Goal: Information Seeking & Learning: Learn about a topic

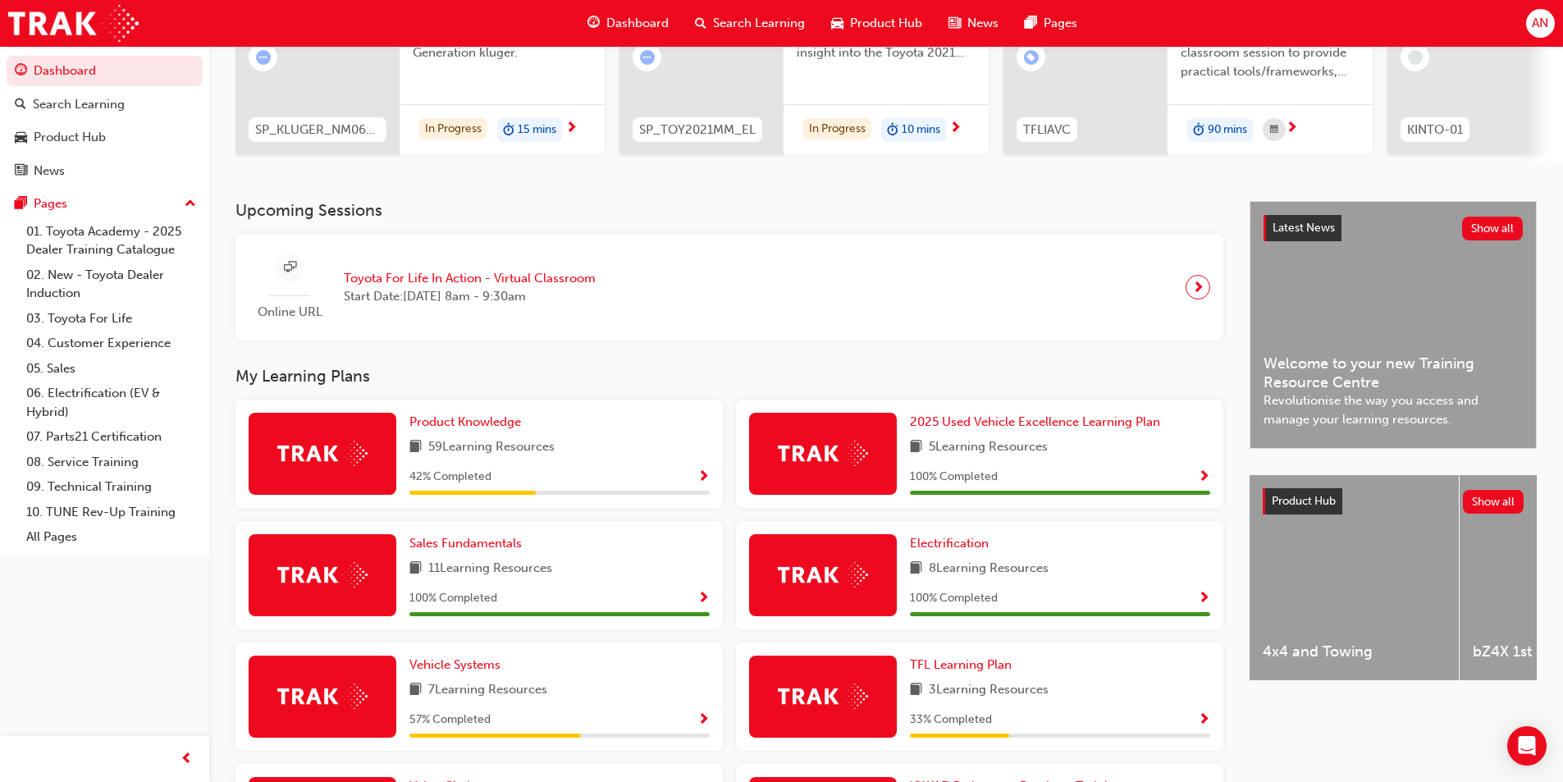
scroll to position [410, 0]
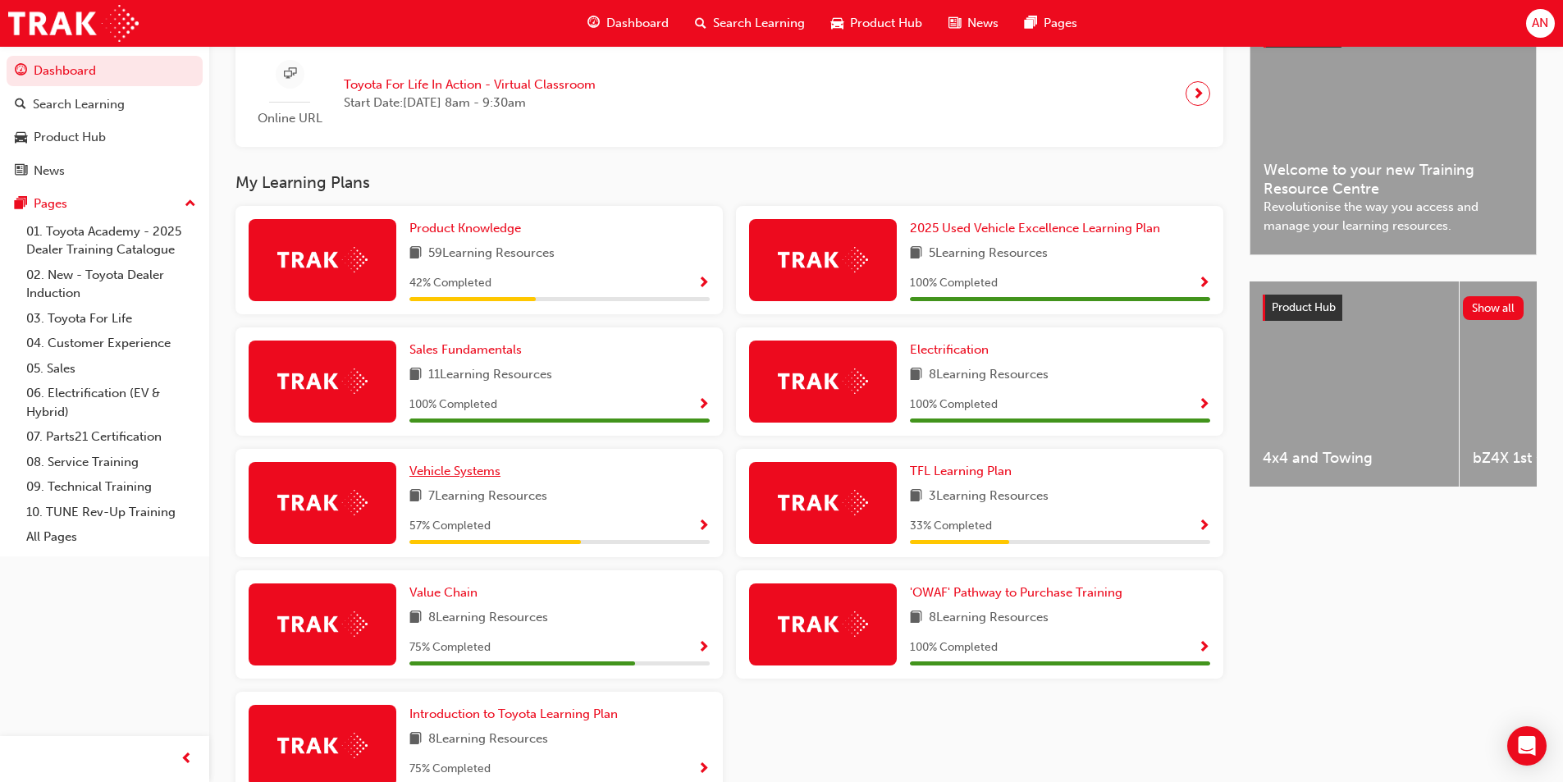
click at [474, 477] on span "Vehicle Systems" at bounding box center [454, 471] width 91 height 15
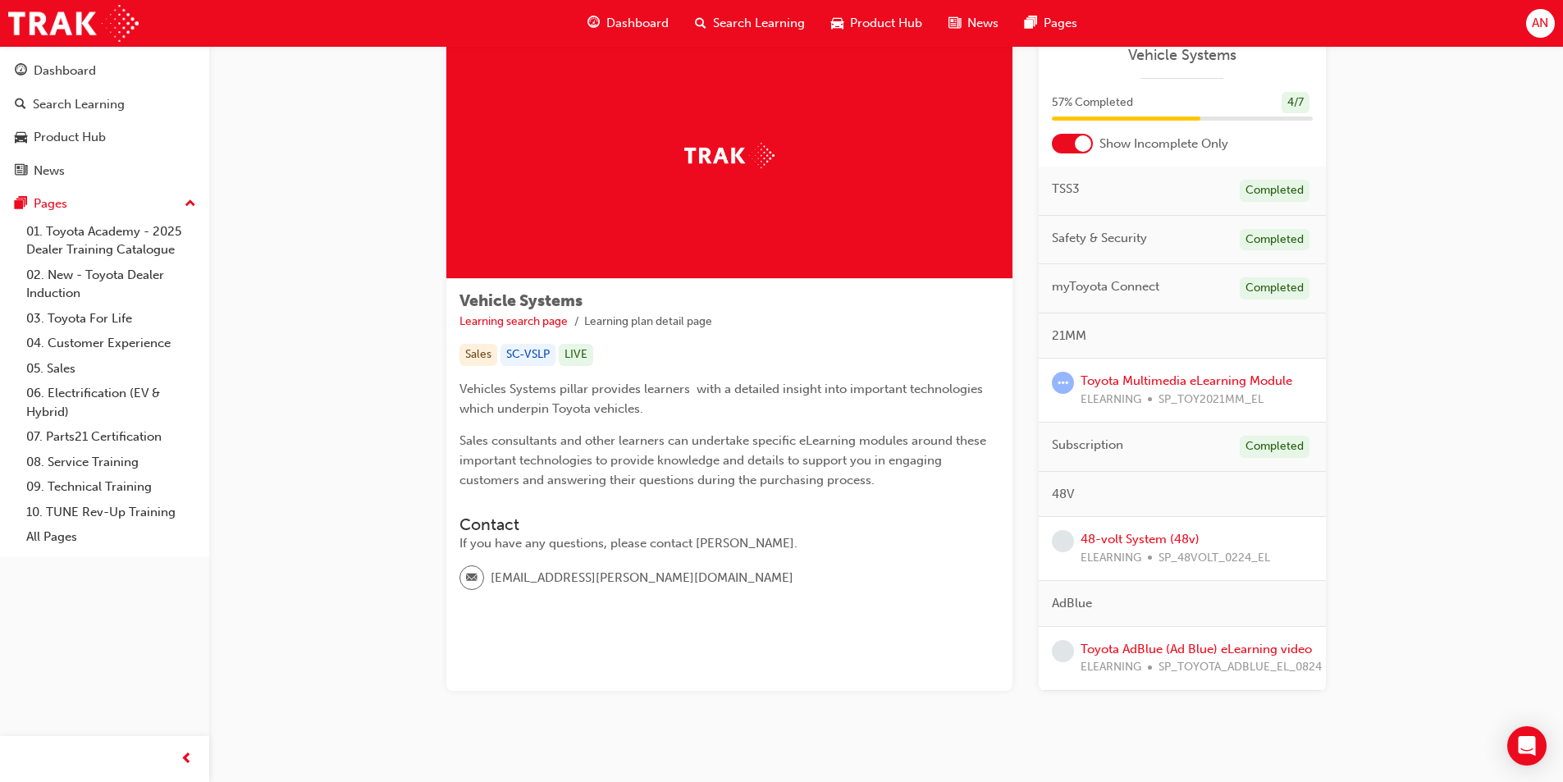
scroll to position [81, 0]
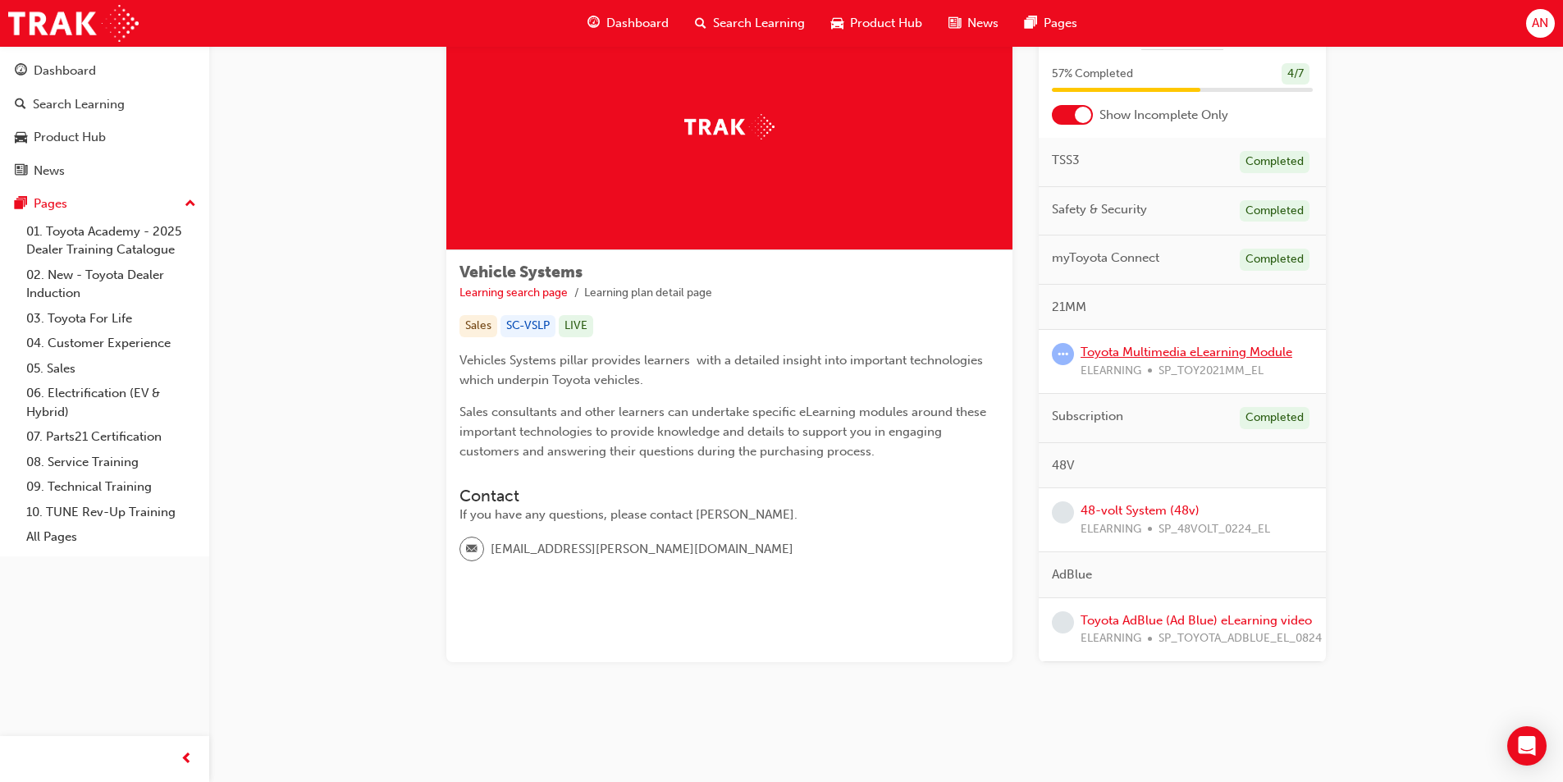
click at [1279, 355] on link "Toyota Multimedia eLearning Module" at bounding box center [1187, 352] width 212 height 15
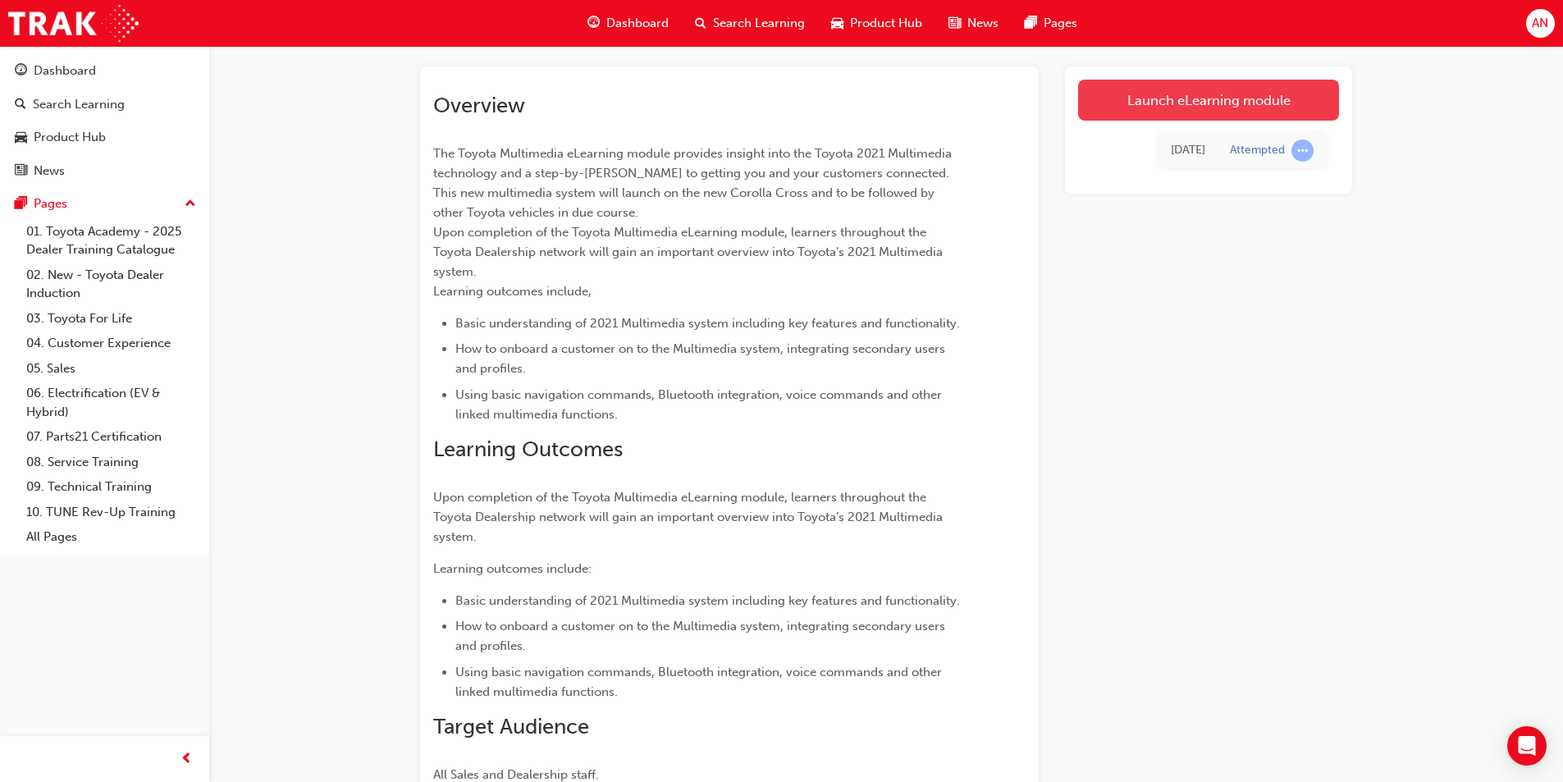
click at [1320, 103] on link "Launch eLearning module" at bounding box center [1208, 100] width 261 height 41
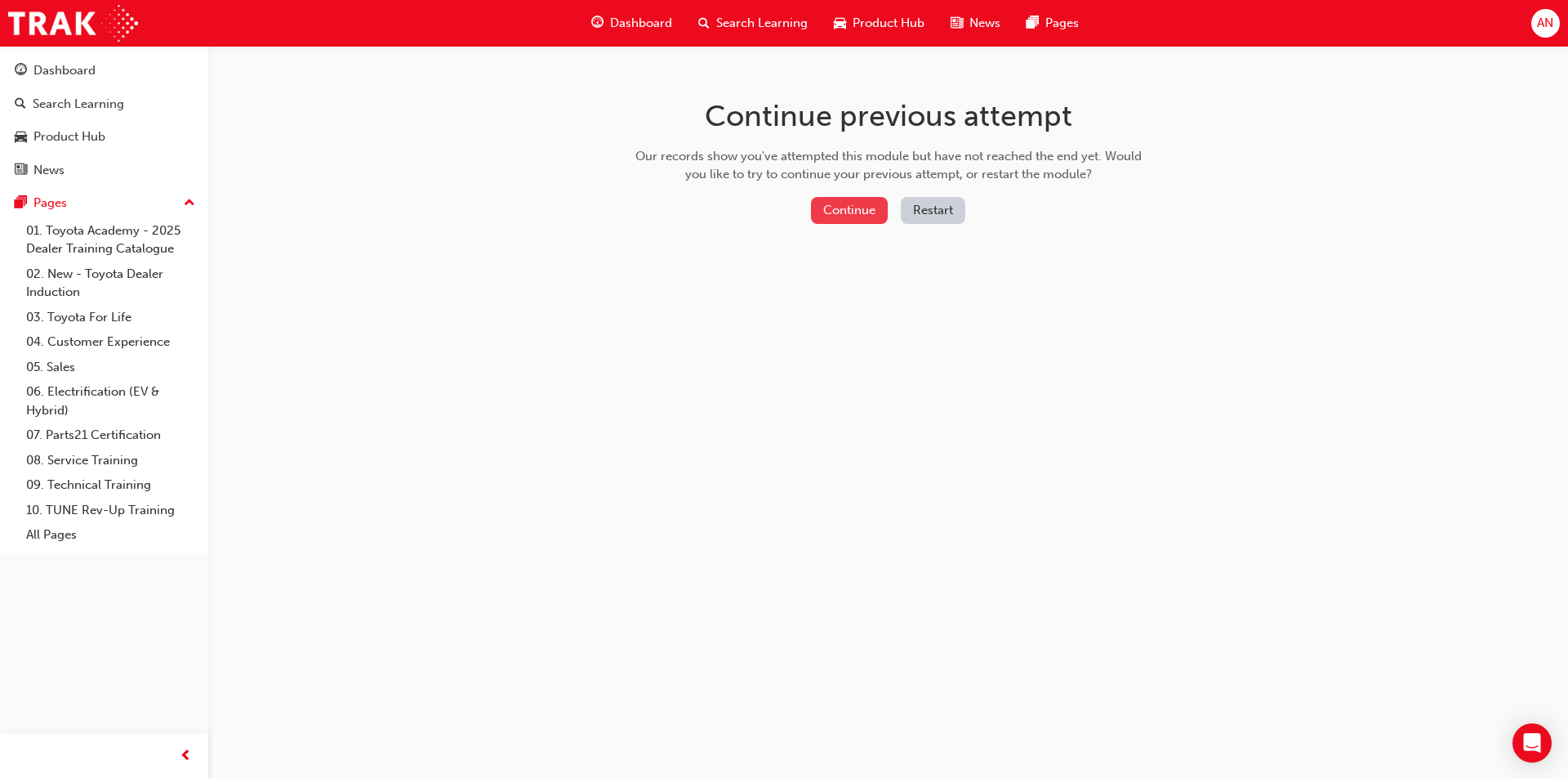
click at [867, 202] on button "Continue" at bounding box center [849, 210] width 77 height 27
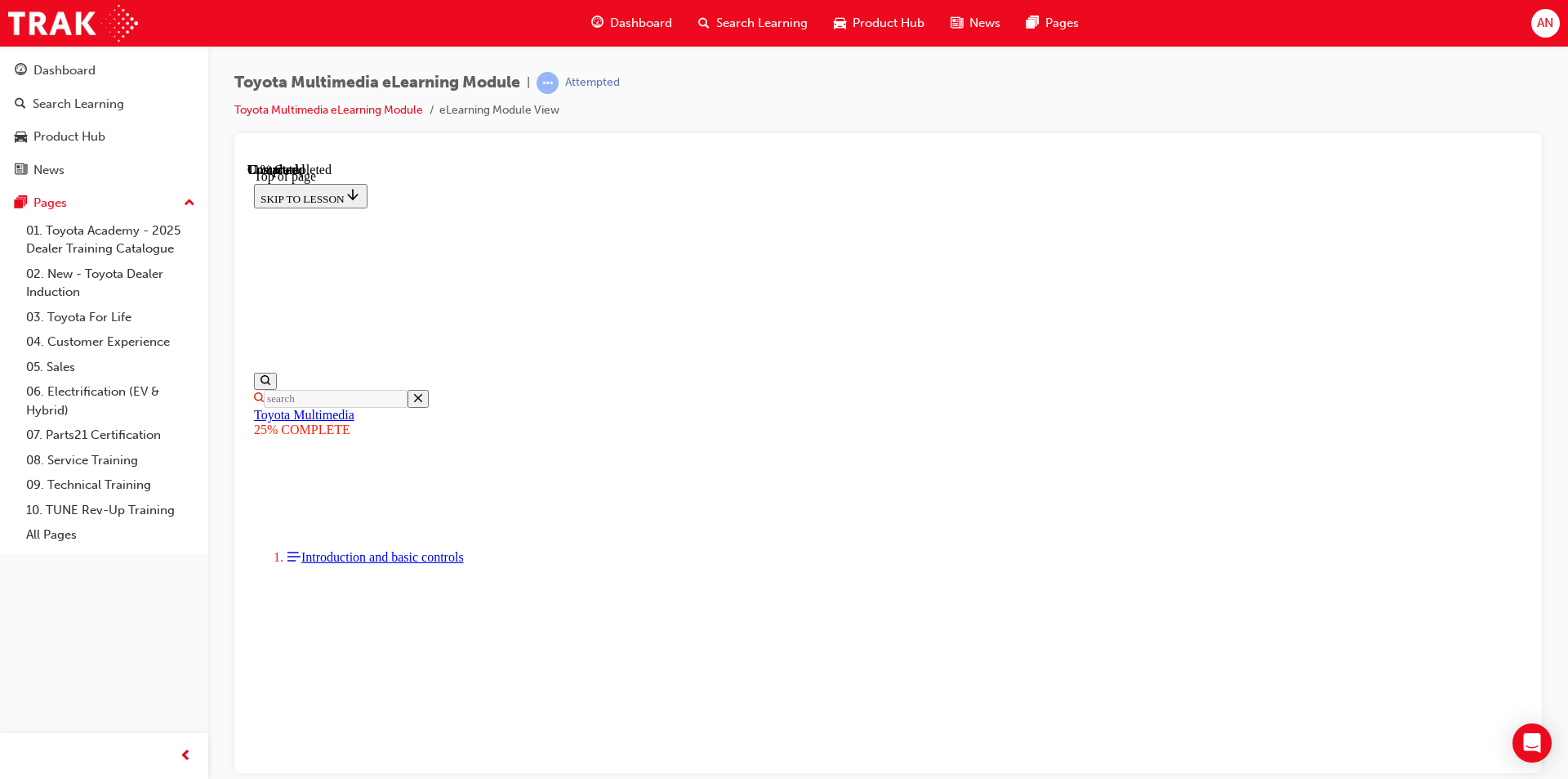
scroll to position [50, 0]
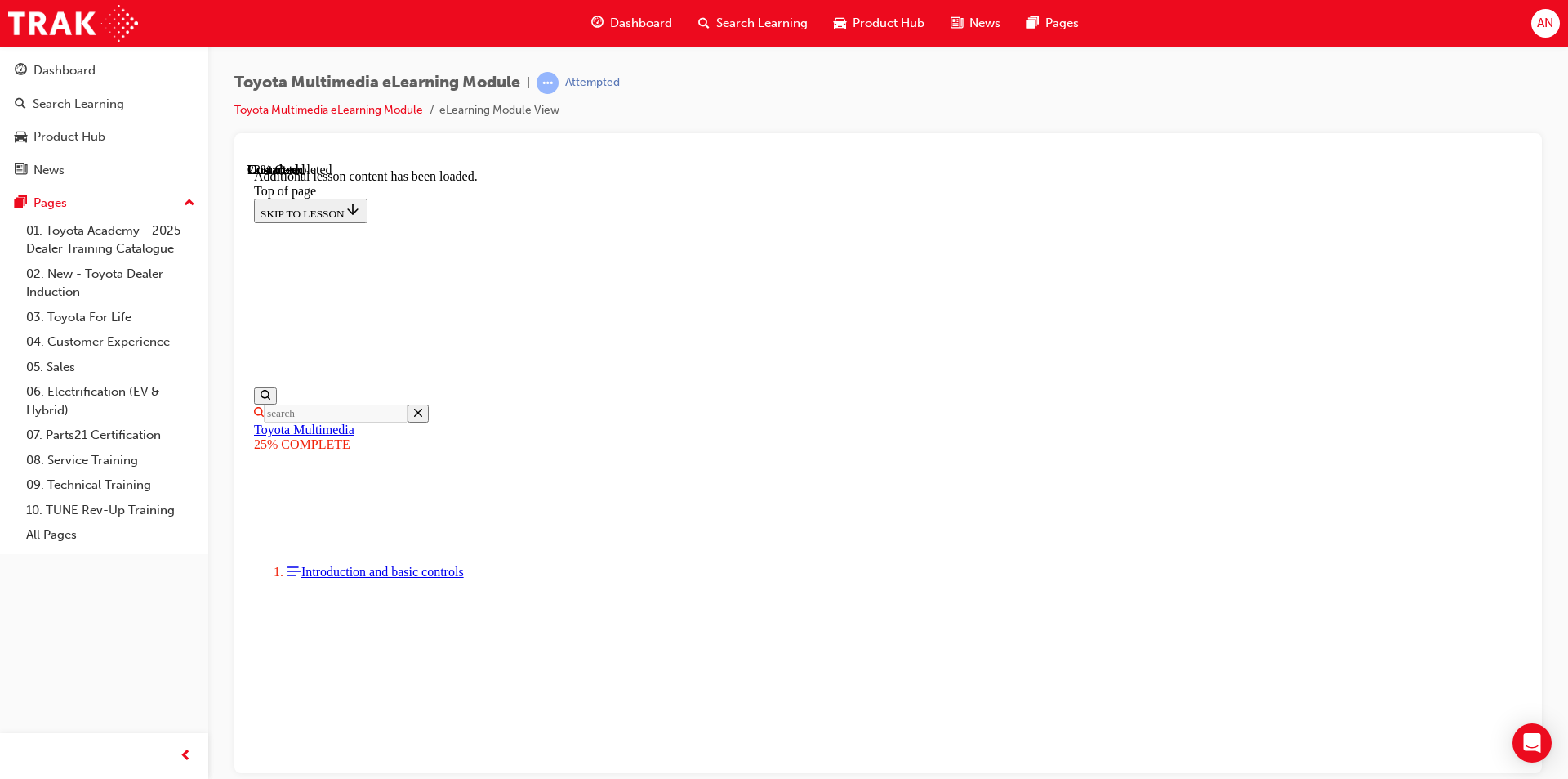
scroll to position [5117, 0]
